Goal: Information Seeking & Learning: Learn about a topic

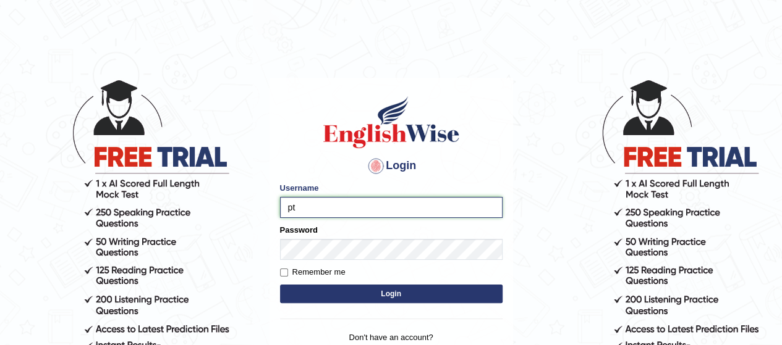
type input "p"
type input "tarni_parramatta"
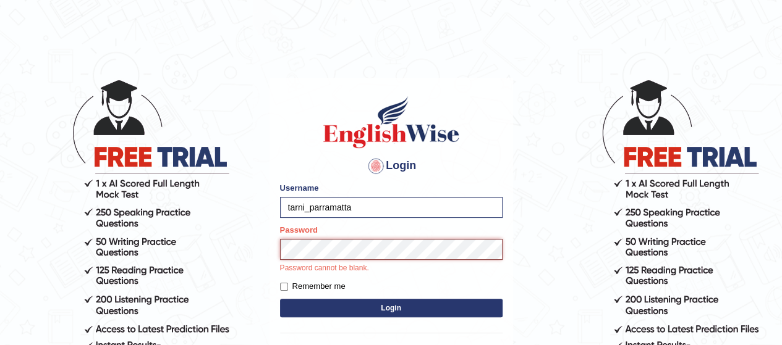
click at [280, 299] on button "Login" at bounding box center [391, 308] width 222 height 19
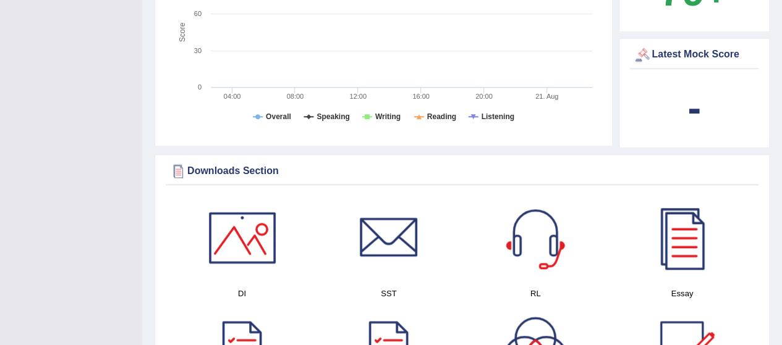
scroll to position [577, 0]
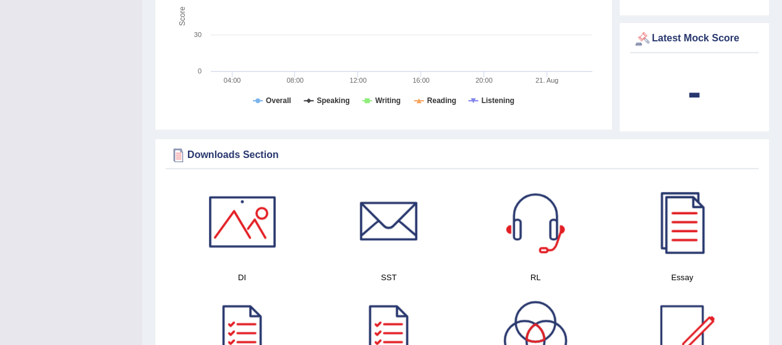
click at [578, 179] on link at bounding box center [535, 222] width 134 height 87
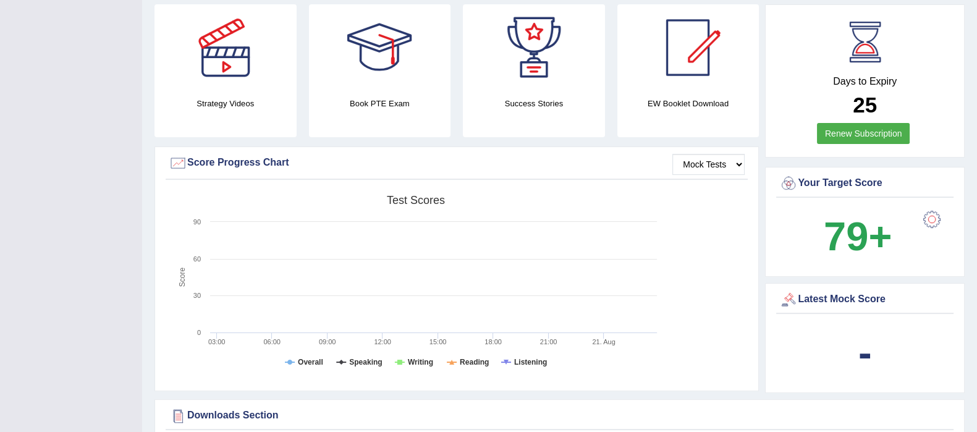
scroll to position [0, 0]
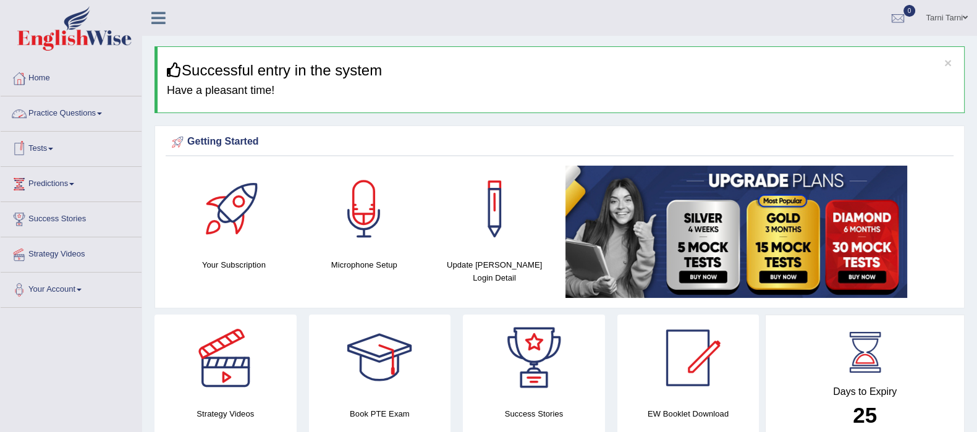
click at [66, 103] on link "Practice Questions" at bounding box center [71, 111] width 141 height 31
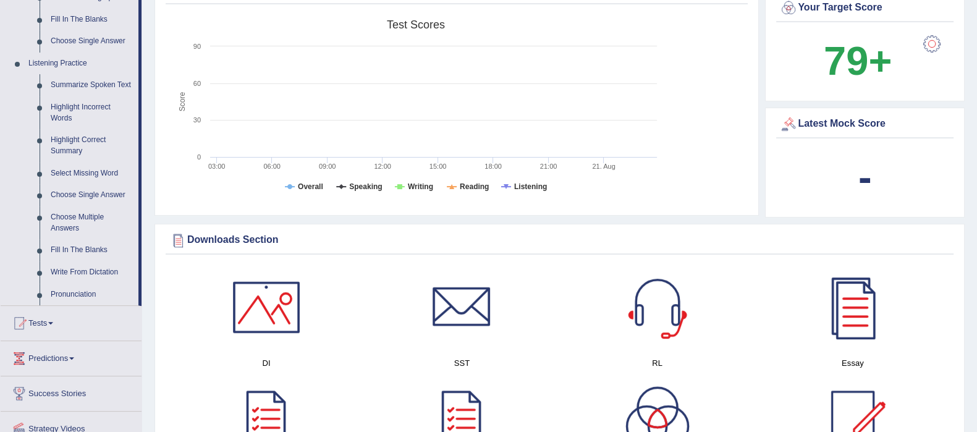
scroll to position [334, 0]
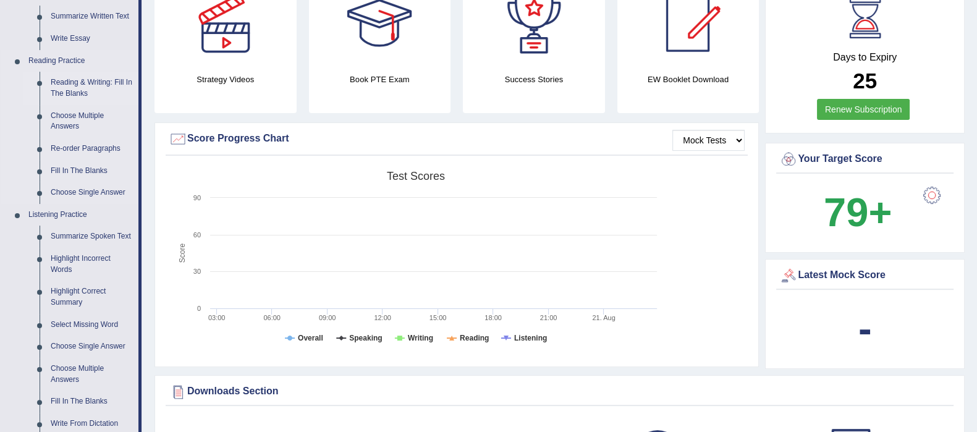
click at [83, 90] on link "Reading & Writing: Fill In The Blanks" at bounding box center [91, 88] width 93 height 33
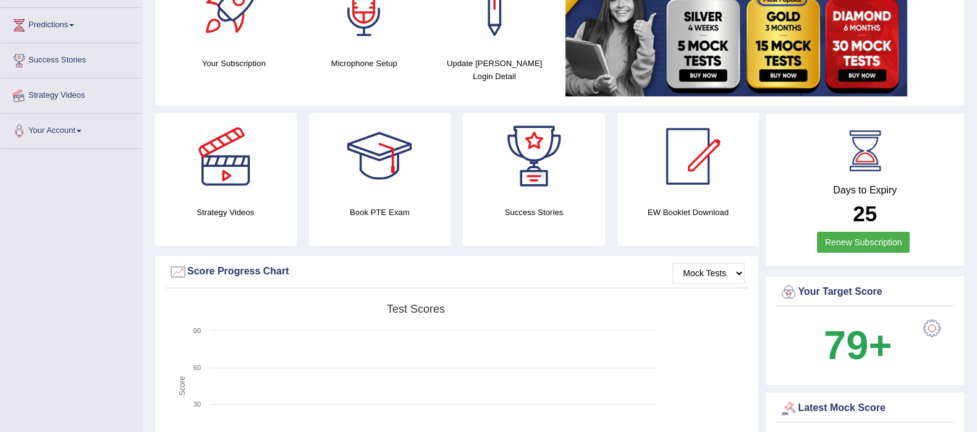
scroll to position [296, 0]
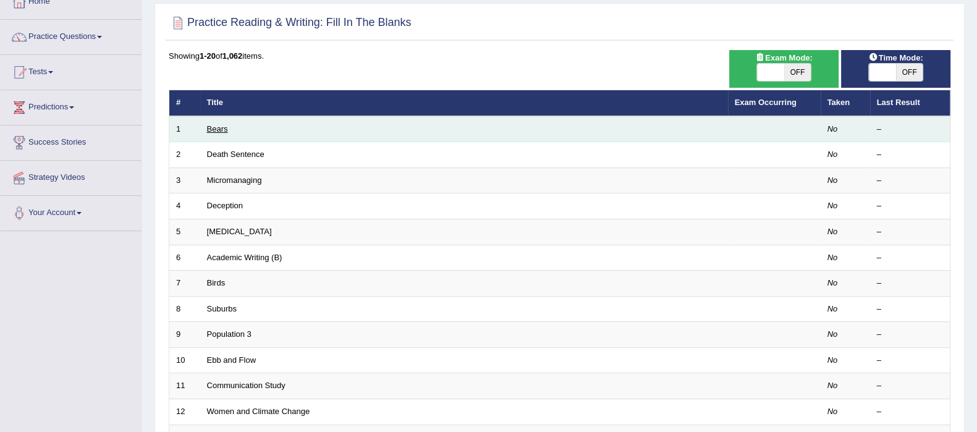
click at [213, 130] on link "Bears" at bounding box center [217, 128] width 21 height 9
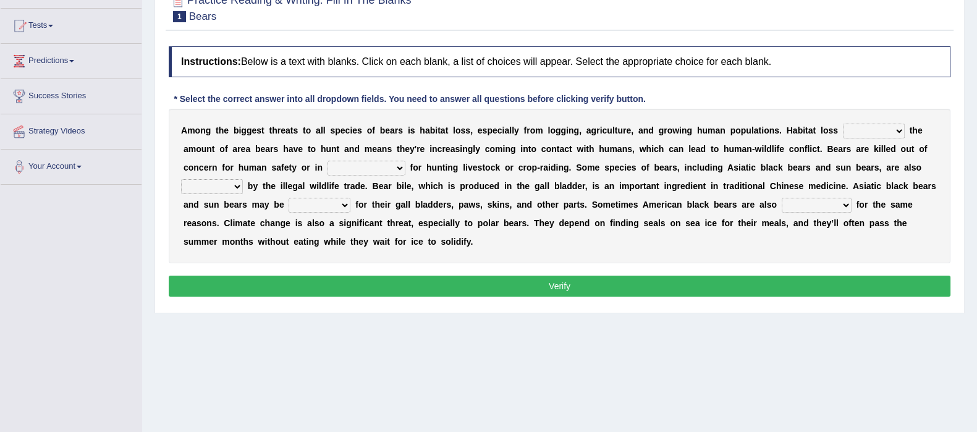
scroll to position [116, 0]
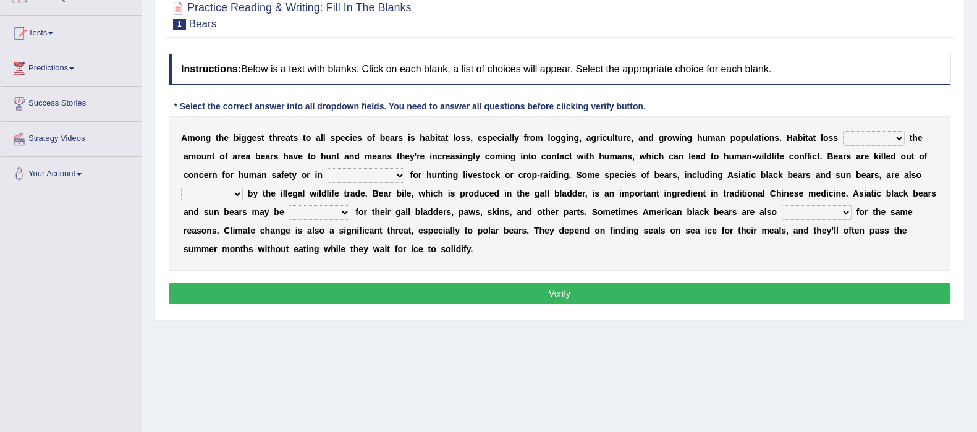
click at [869, 142] on select "increases reduces complies interacts" at bounding box center [874, 138] width 62 height 15
select select "increases"
click at [843, 131] on select "increases reduces complies interacts" at bounding box center [874, 138] width 62 height 15
click at [356, 172] on select "coalition retaliation appreciation disinformation" at bounding box center [367, 175] width 78 height 15
select select "coalition"
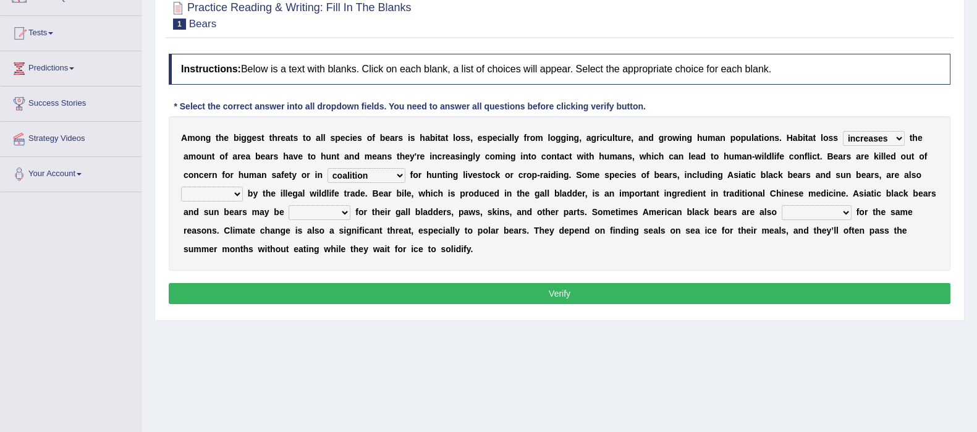
click at [328, 168] on select "coalition retaliation appreciation disinformation" at bounding box center [367, 175] width 78 height 15
click at [199, 195] on select "protected prohibited fattened threatened" at bounding box center [212, 194] width 62 height 15
select select "threatened"
click at [181, 187] on select "protected prohibited fattened threatened" at bounding box center [212, 194] width 62 height 15
click at [336, 211] on select "poached squelched coached blenched" at bounding box center [320, 212] width 62 height 15
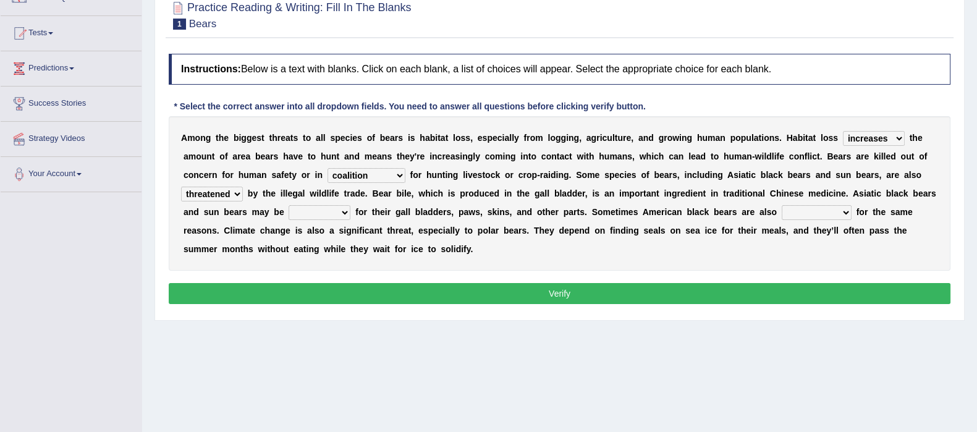
select select "squelched"
click at [289, 205] on select "poached squelched coached blenched" at bounding box center [320, 212] width 62 height 15
click at [837, 216] on select "begot foreseen encountered targeted" at bounding box center [817, 212] width 70 height 15
select select "targeted"
click at [782, 205] on select "begot foreseen encountered targeted" at bounding box center [817, 212] width 70 height 15
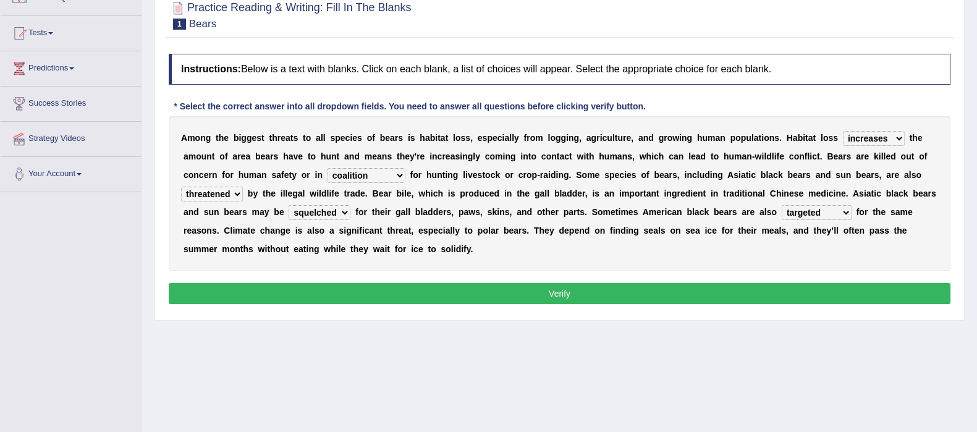
click at [802, 287] on button "Verify" at bounding box center [560, 293] width 782 height 21
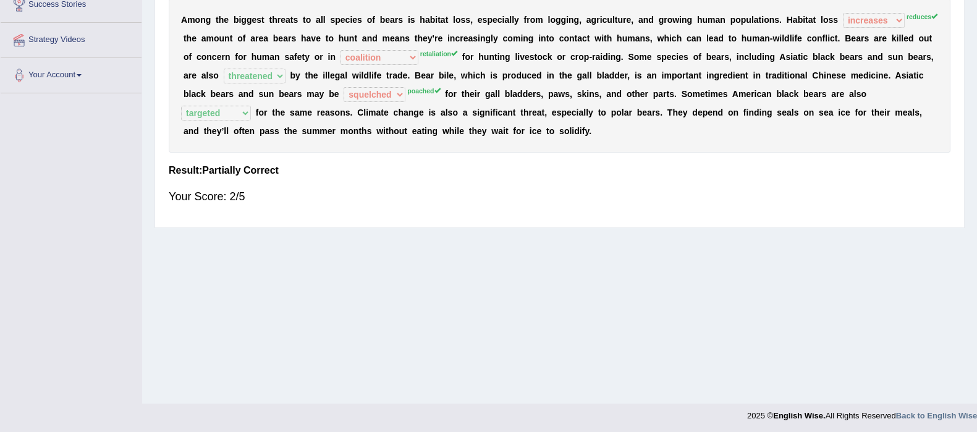
scroll to position [0, 0]
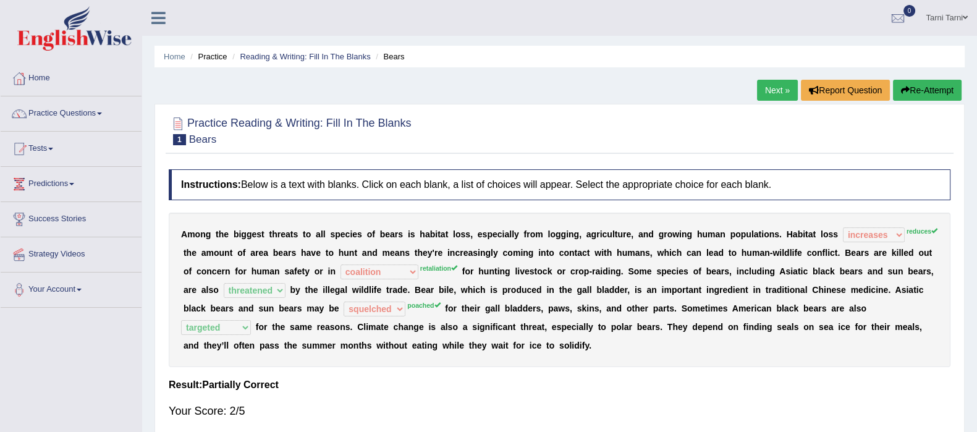
click at [373, 122] on h2 "Practice Reading & Writing: Fill In The Blanks 1 Bears" at bounding box center [290, 129] width 243 height 31
click at [72, 248] on link "Strategy Videos" at bounding box center [71, 252] width 141 height 31
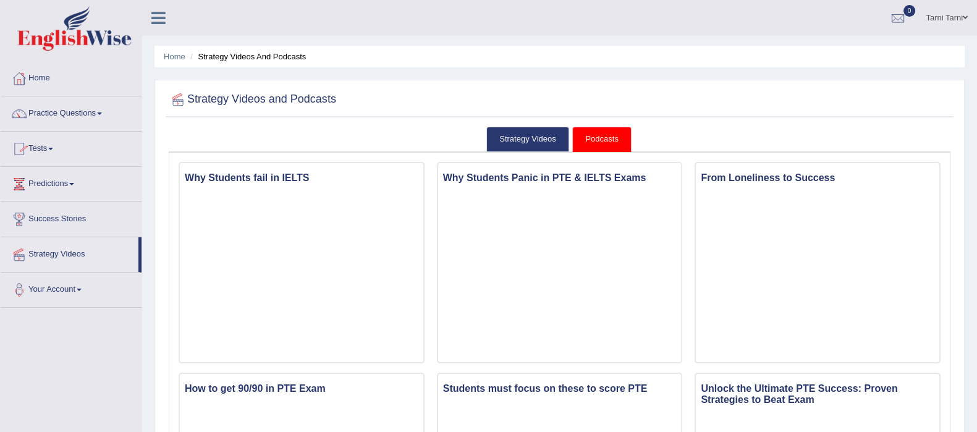
click at [52, 185] on link "Predictions" at bounding box center [71, 182] width 141 height 31
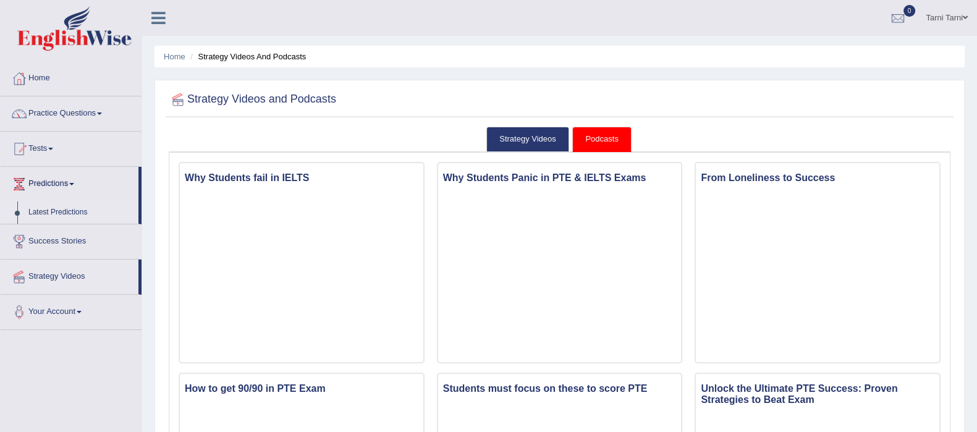
click at [76, 210] on link "Latest Predictions" at bounding box center [81, 212] width 116 height 22
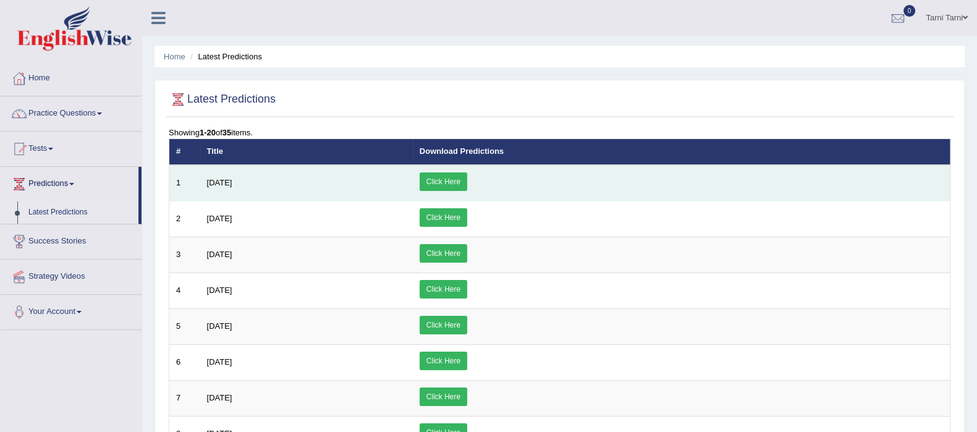
click at [467, 177] on link "Click Here" at bounding box center [444, 181] width 48 height 19
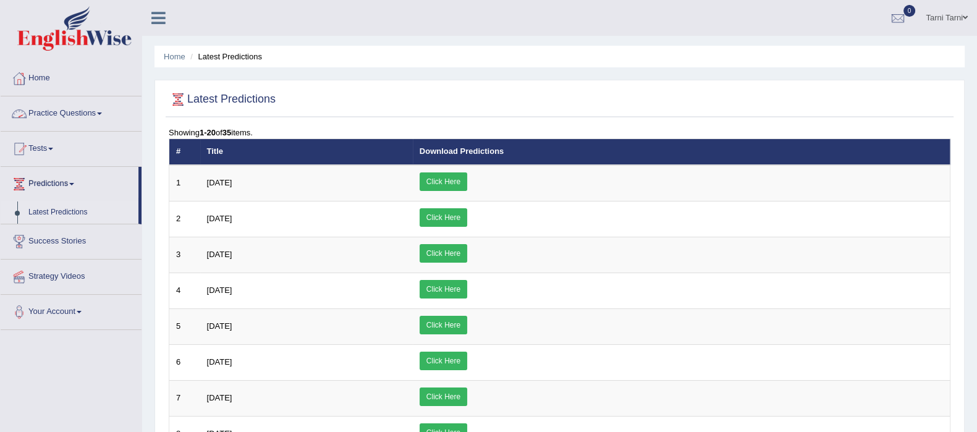
click at [64, 122] on link "Practice Questions" at bounding box center [71, 111] width 141 height 31
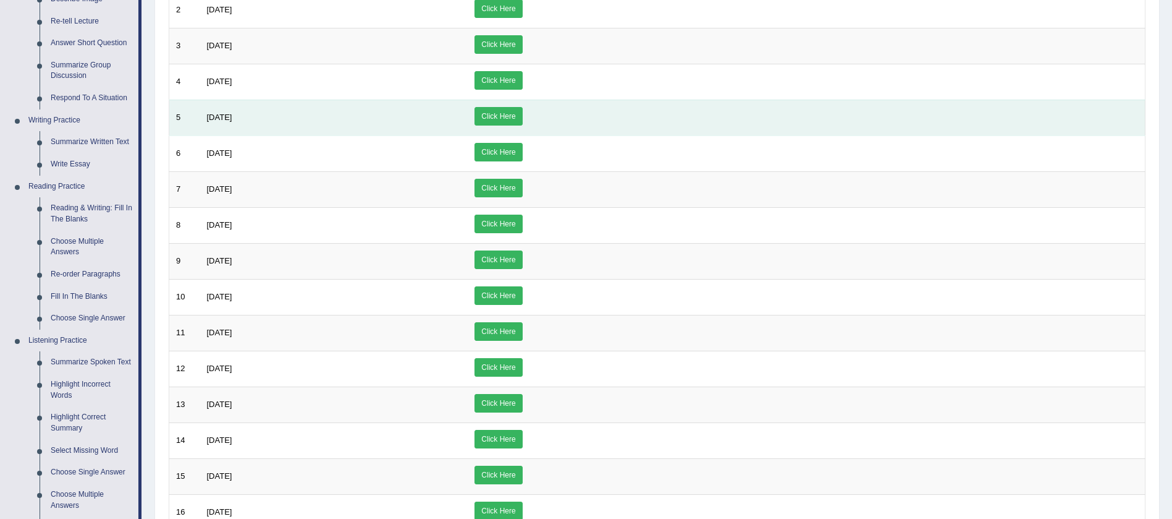
scroll to position [247, 0]
